Goal: Task Accomplishment & Management: Complete application form

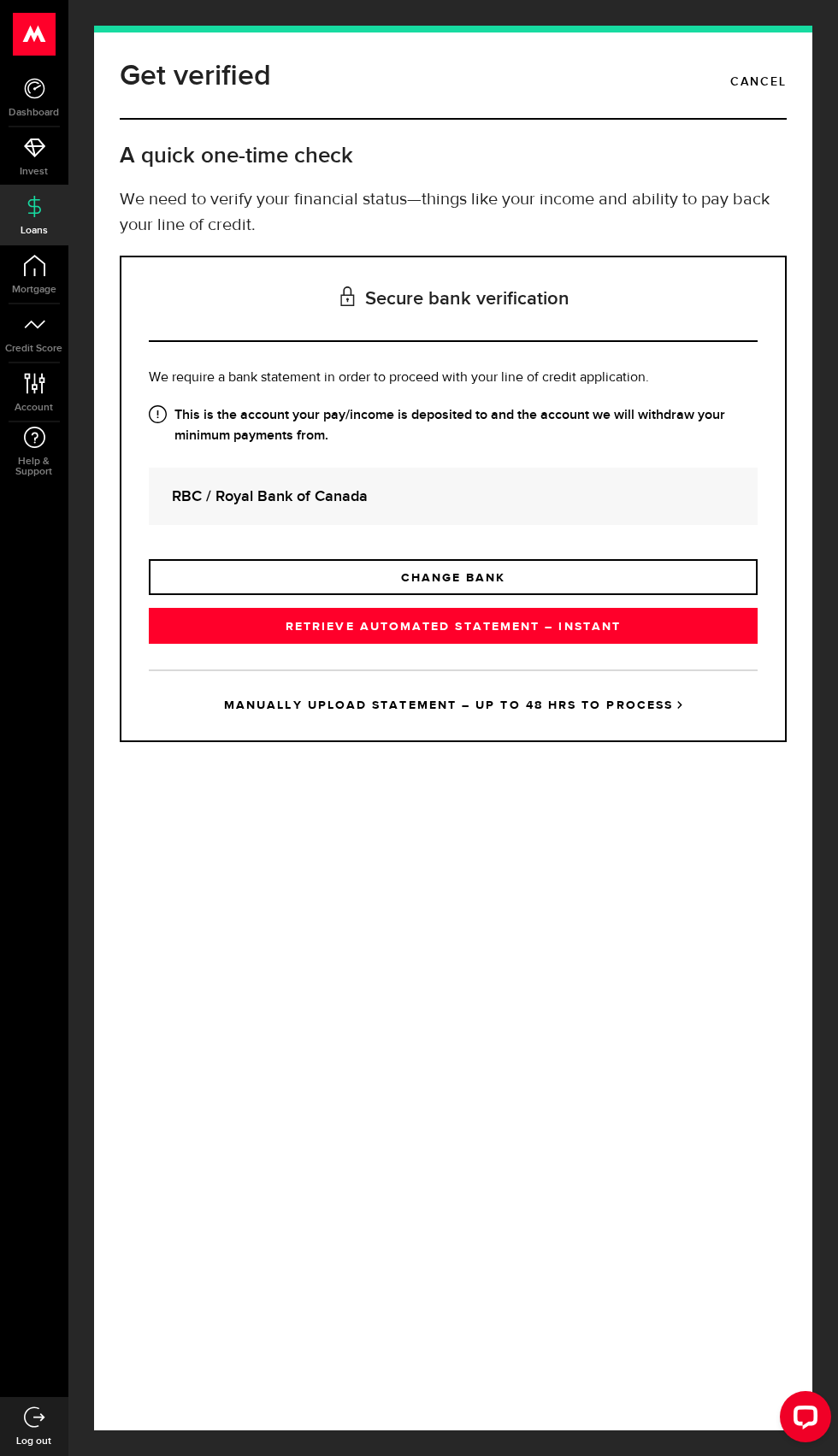
click at [281, 740] on link "MANUALLY UPLOAD STATEMENT – UP TO 48 HRS TO PROCESS" at bounding box center [453, 705] width 608 height 71
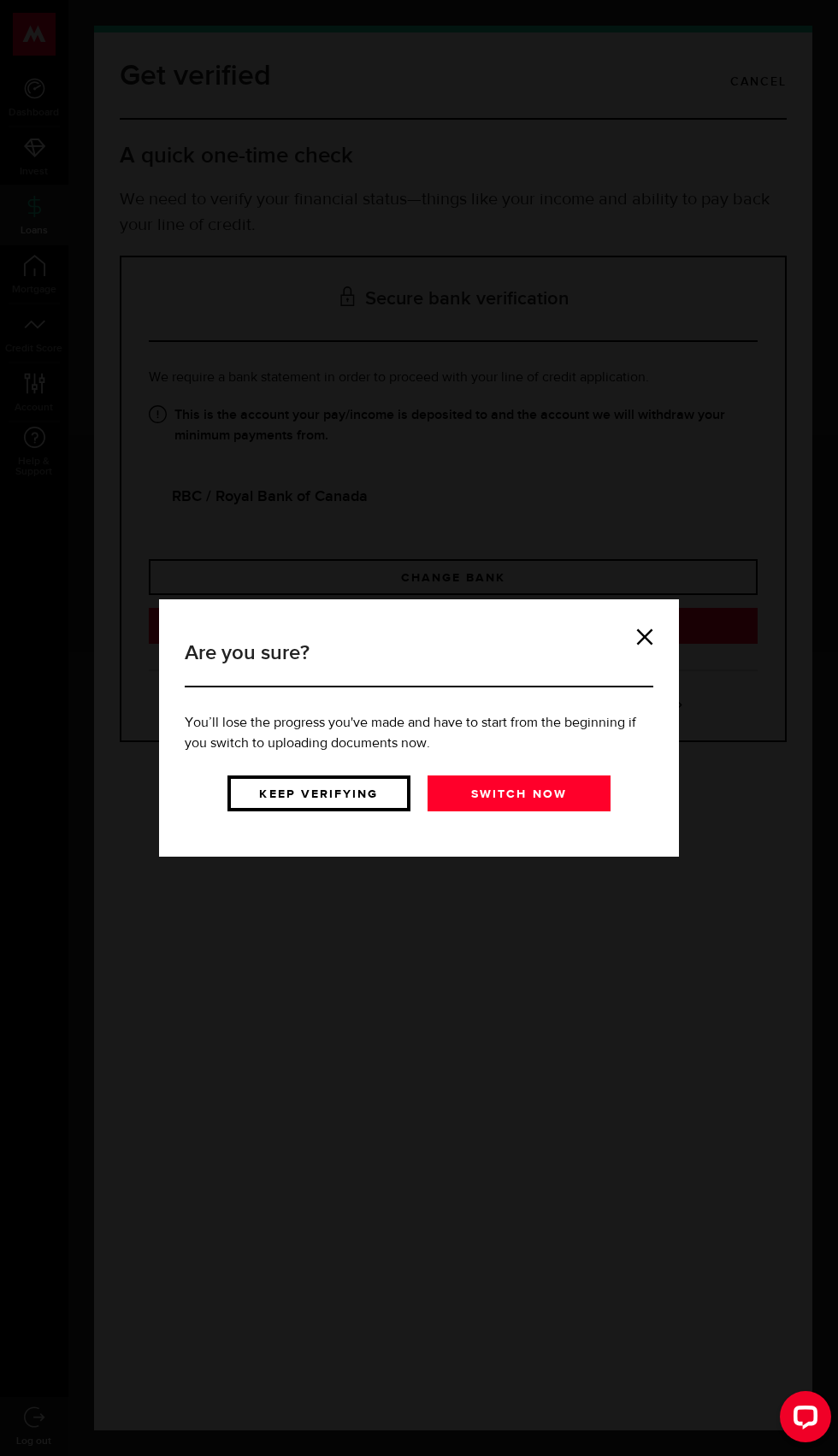
click at [283, 796] on link "Keep verifying" at bounding box center [319, 793] width 183 height 36
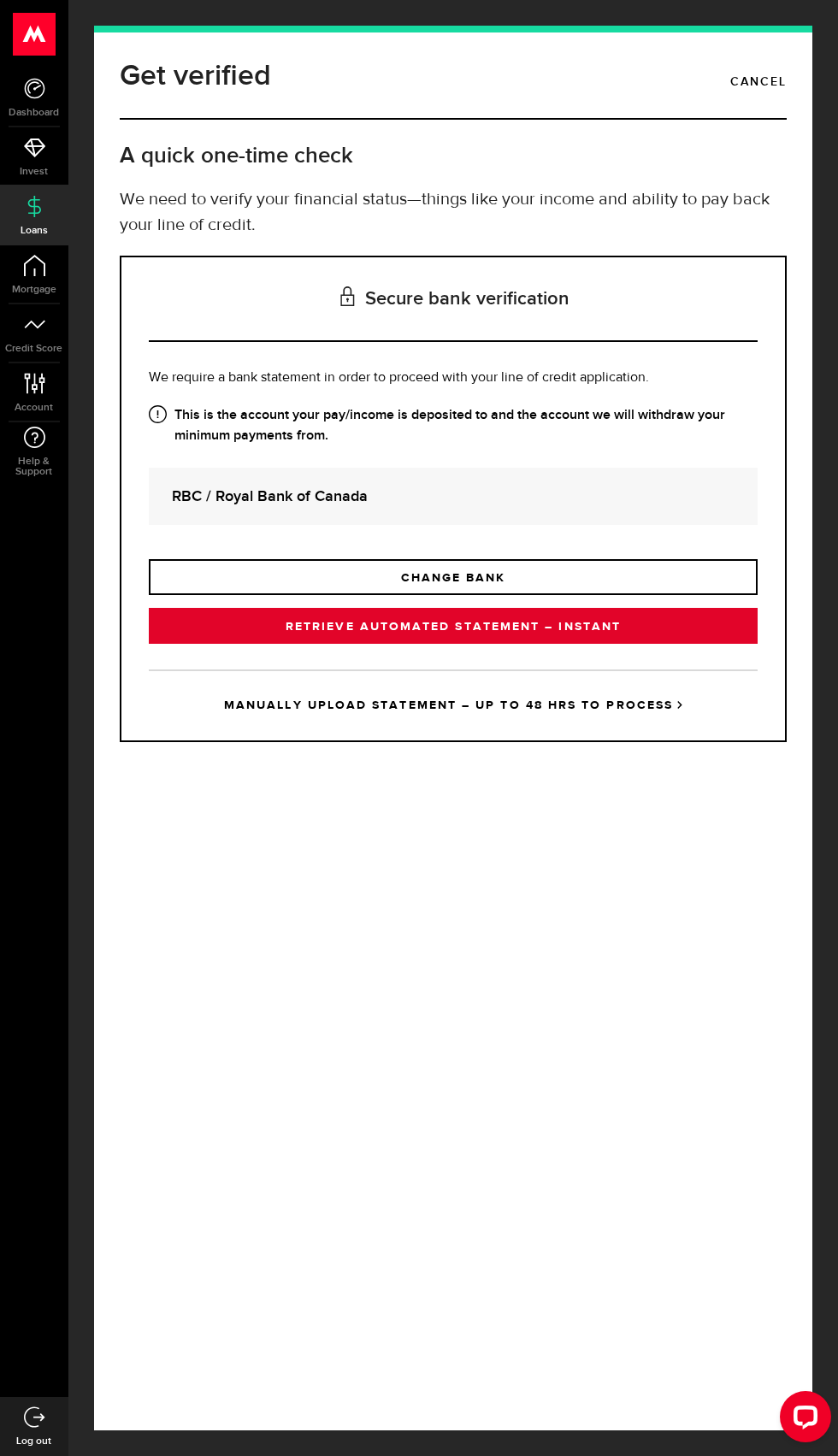
click at [339, 644] on link "RETRIEVE AUTOMATED STATEMENT – INSTANT" at bounding box center [453, 625] width 608 height 36
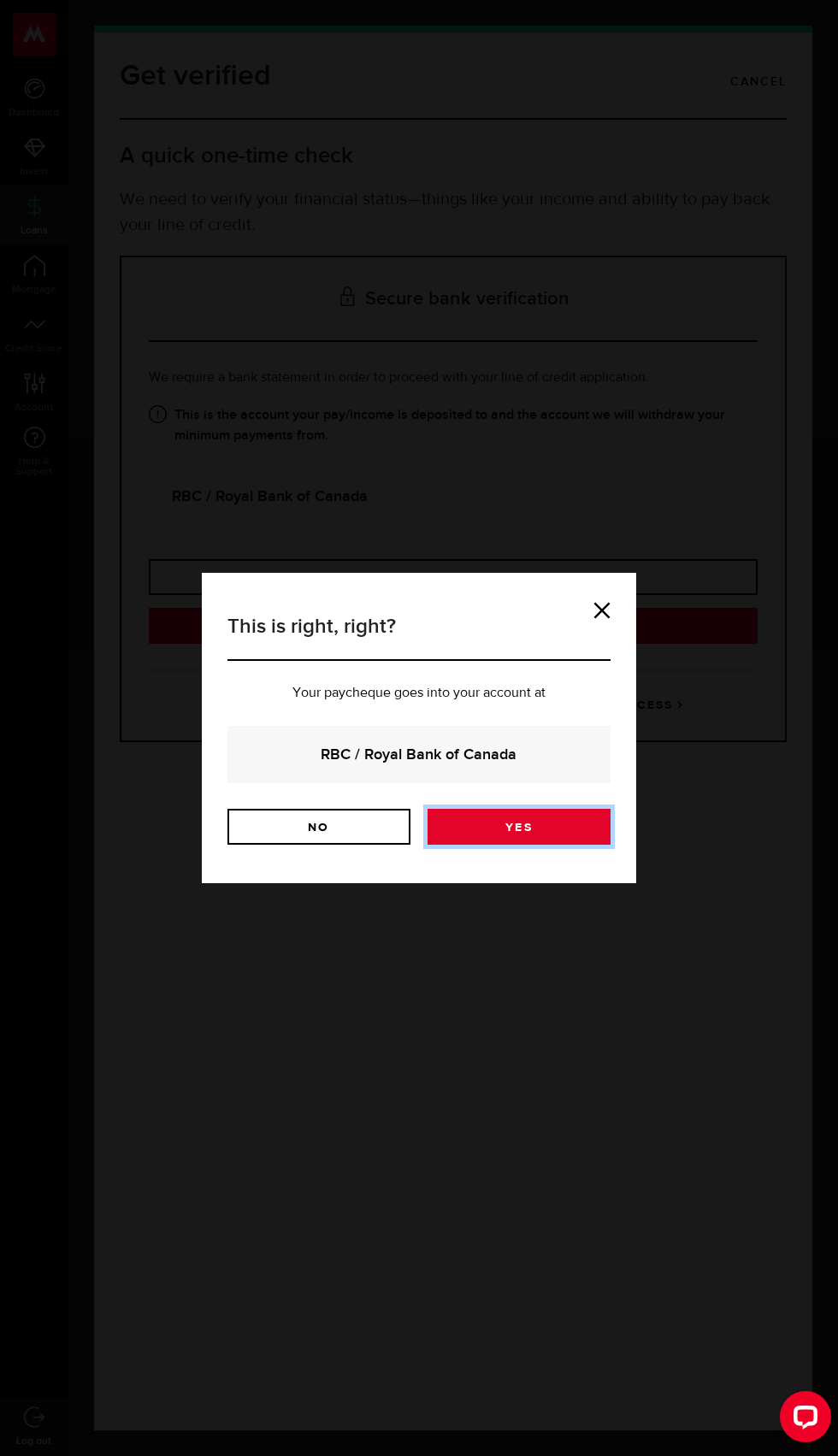
click at [564, 817] on link "Yes" at bounding box center [519, 826] width 183 height 36
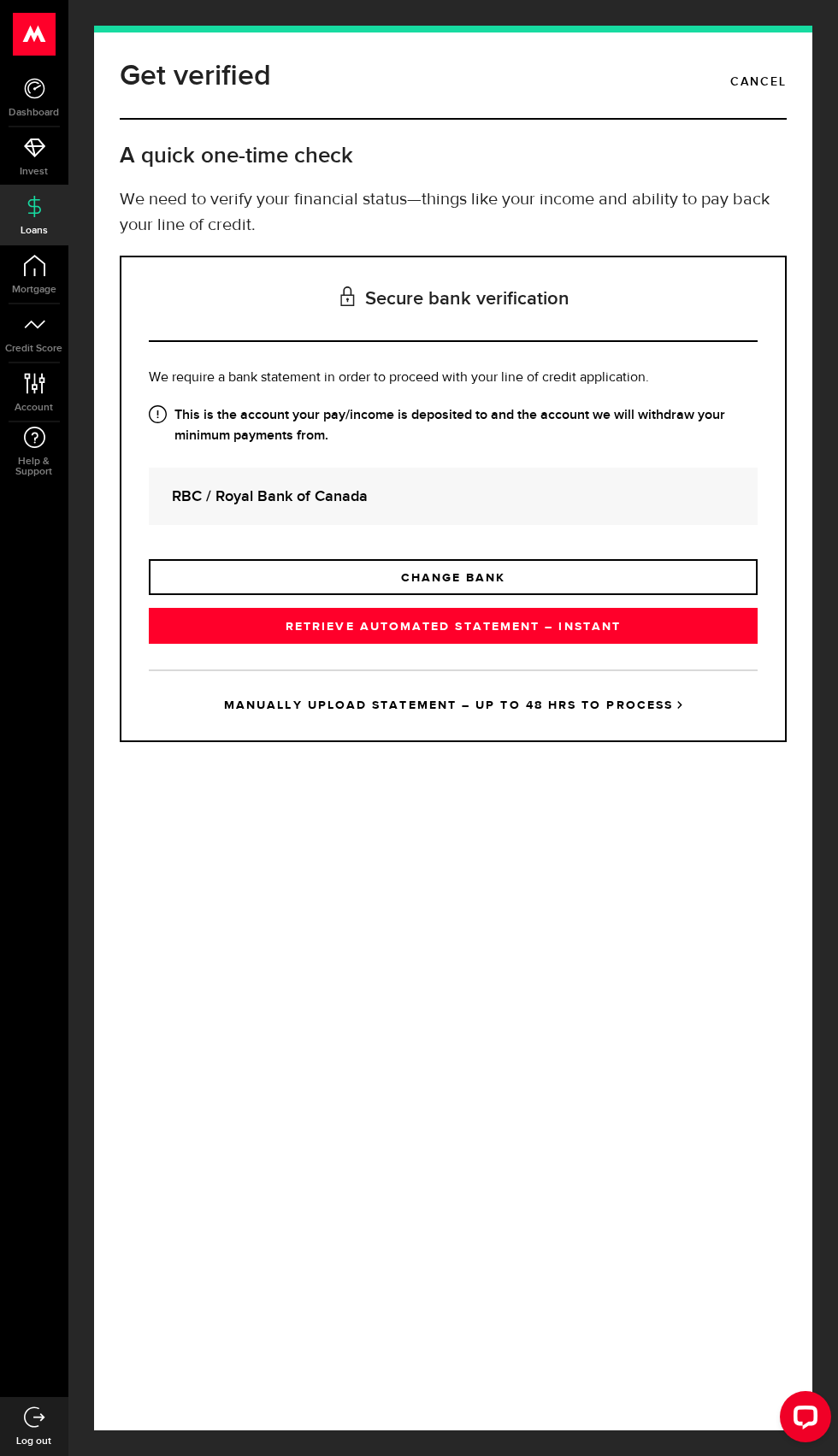
click at [414, 740] on link "MANUALLY UPLOAD STATEMENT – UP TO 48 HRS TO PROCESS" at bounding box center [453, 705] width 608 height 71
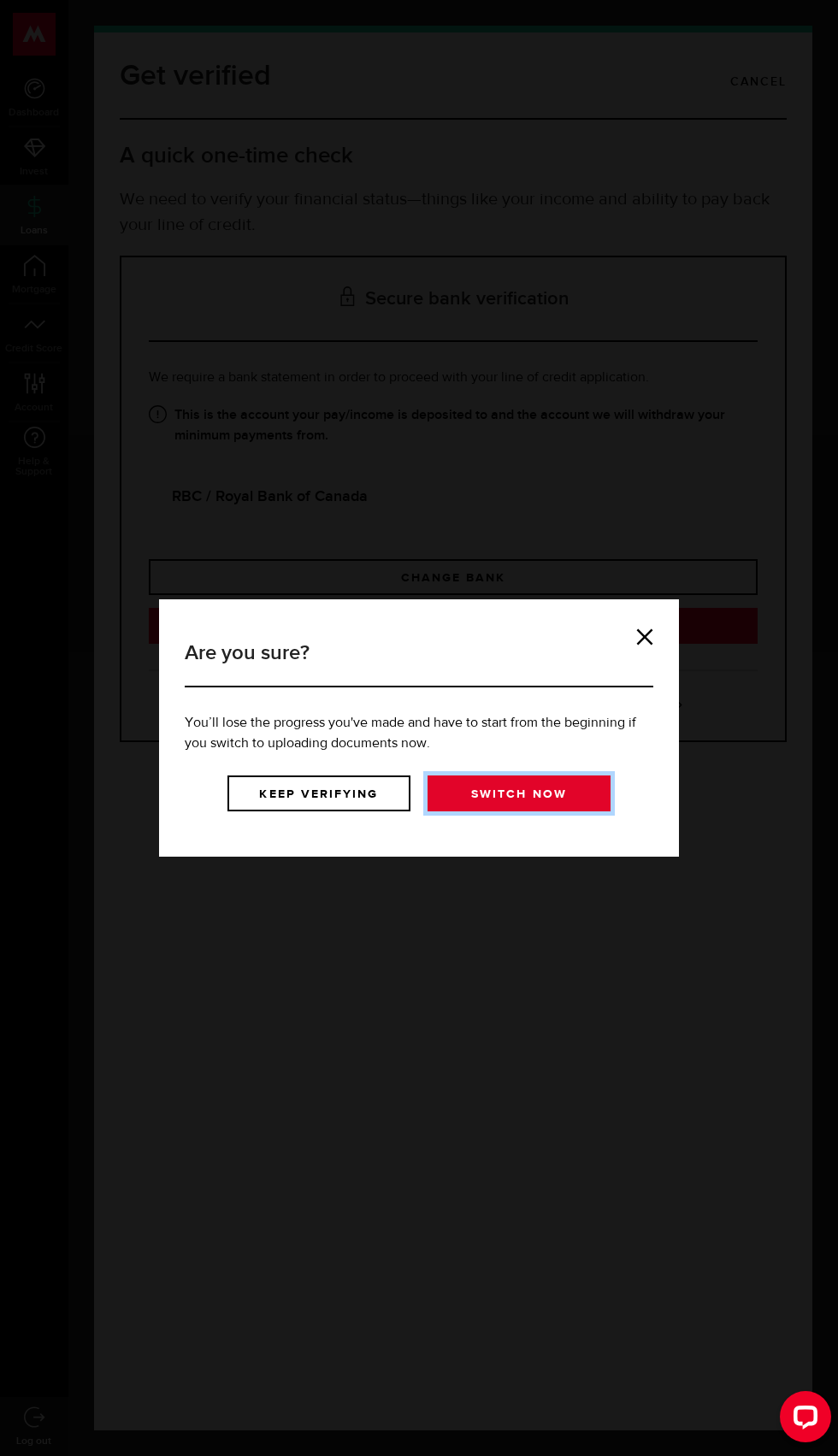
click at [506, 806] on link "Switch now" at bounding box center [519, 793] width 183 height 36
